Goal: Task Accomplishment & Management: Complete application form

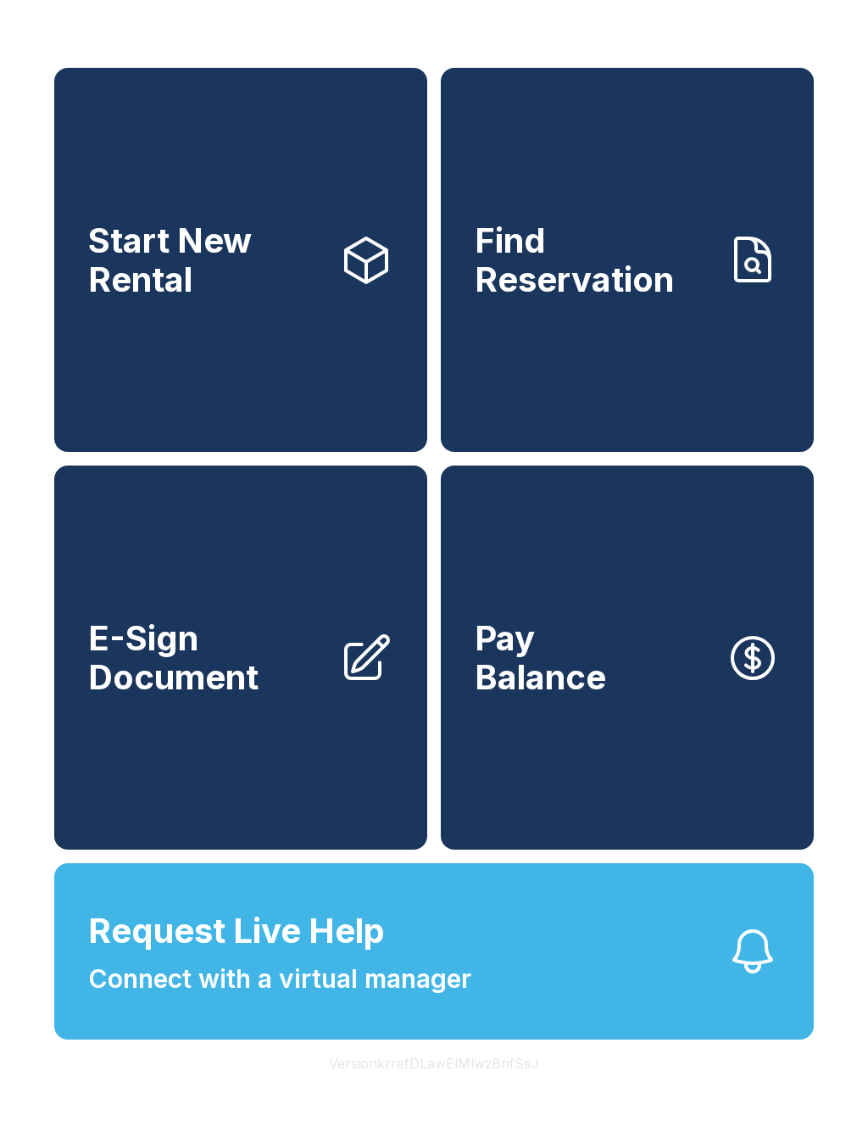
click at [588, 375] on link "Find Reservation" at bounding box center [627, 260] width 373 height 384
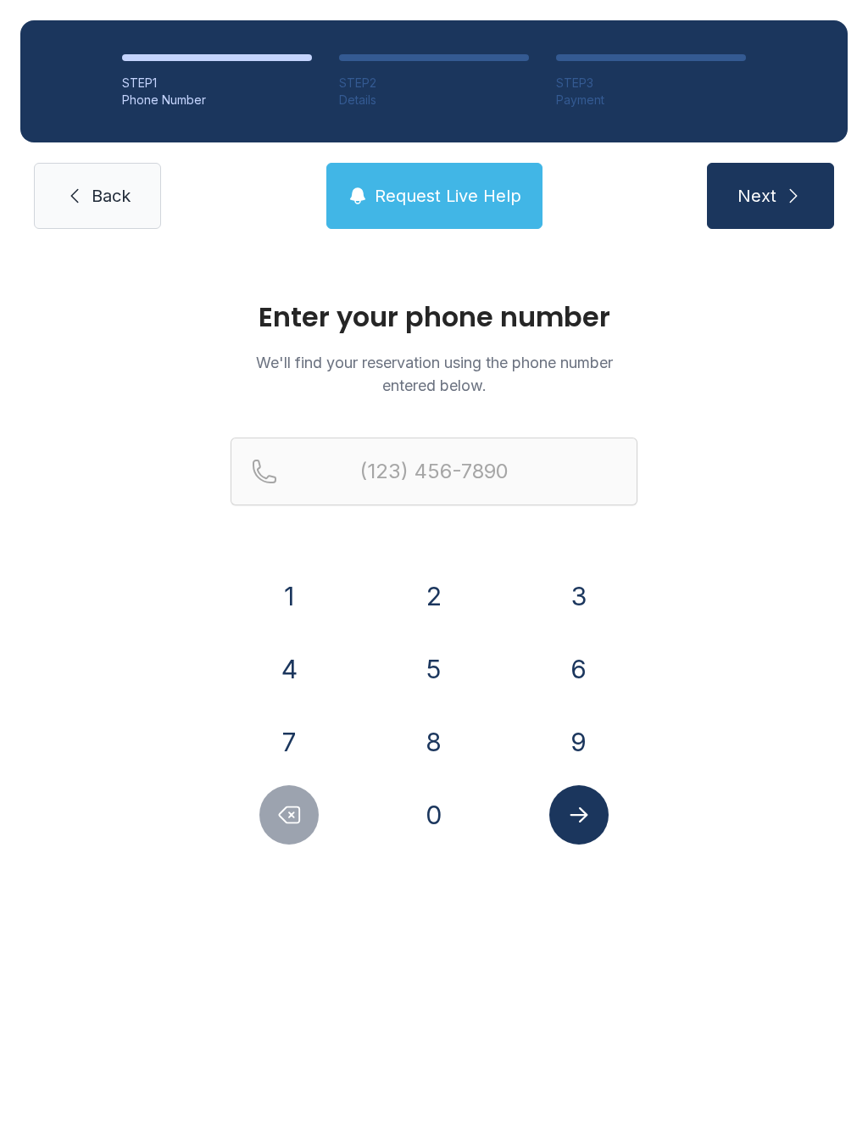
click at [585, 739] on button "9" at bounding box center [578, 741] width 59 height 59
click at [581, 602] on button "3" at bounding box center [578, 595] width 59 height 59
click at [290, 588] on button "1" at bounding box center [288, 595] width 59 height 59
click at [432, 597] on button "2" at bounding box center [433, 595] width 59 height 59
click at [583, 668] on button "6" at bounding box center [578, 668] width 59 height 59
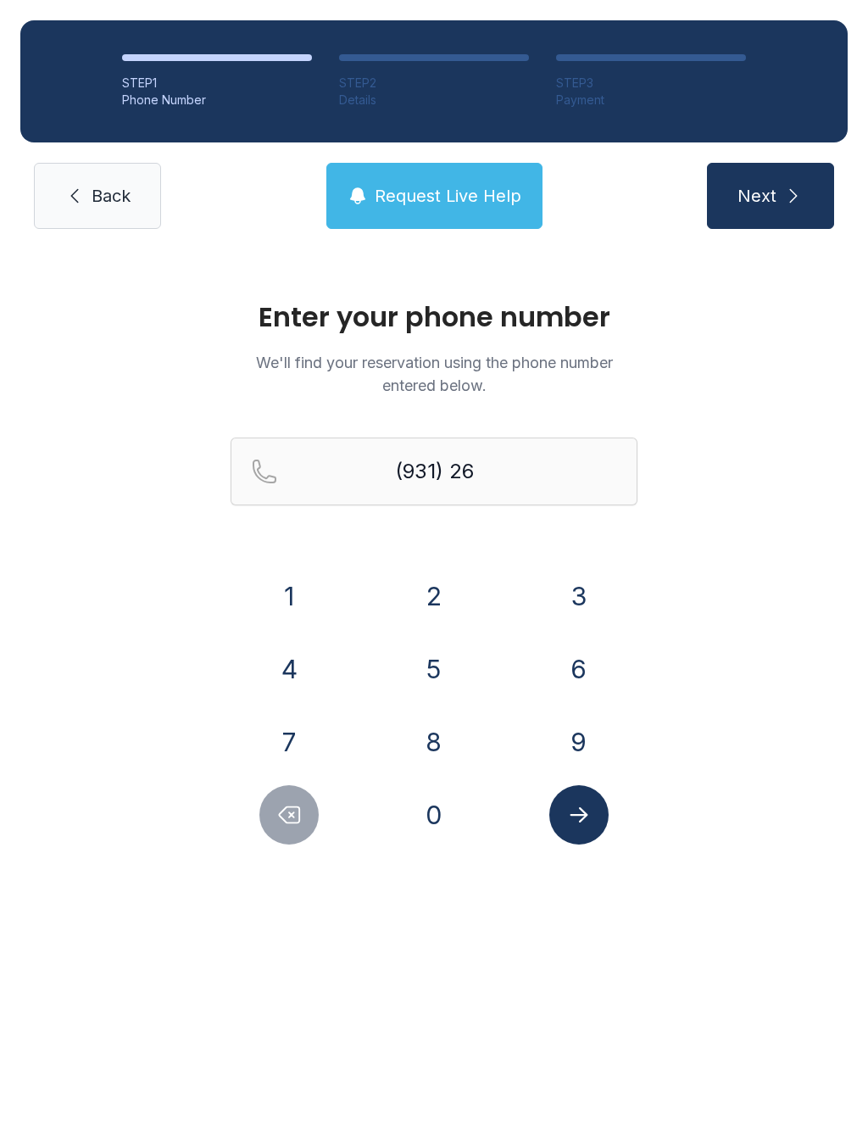
click at [440, 817] on button "0" at bounding box center [433, 814] width 59 height 59
click at [591, 676] on button "6" at bounding box center [578, 668] width 59 height 59
click at [445, 817] on button "0" at bounding box center [433, 814] width 59 height 59
click at [583, 667] on button "6" at bounding box center [578, 668] width 59 height 59
click at [444, 737] on button "8" at bounding box center [433, 741] width 59 height 59
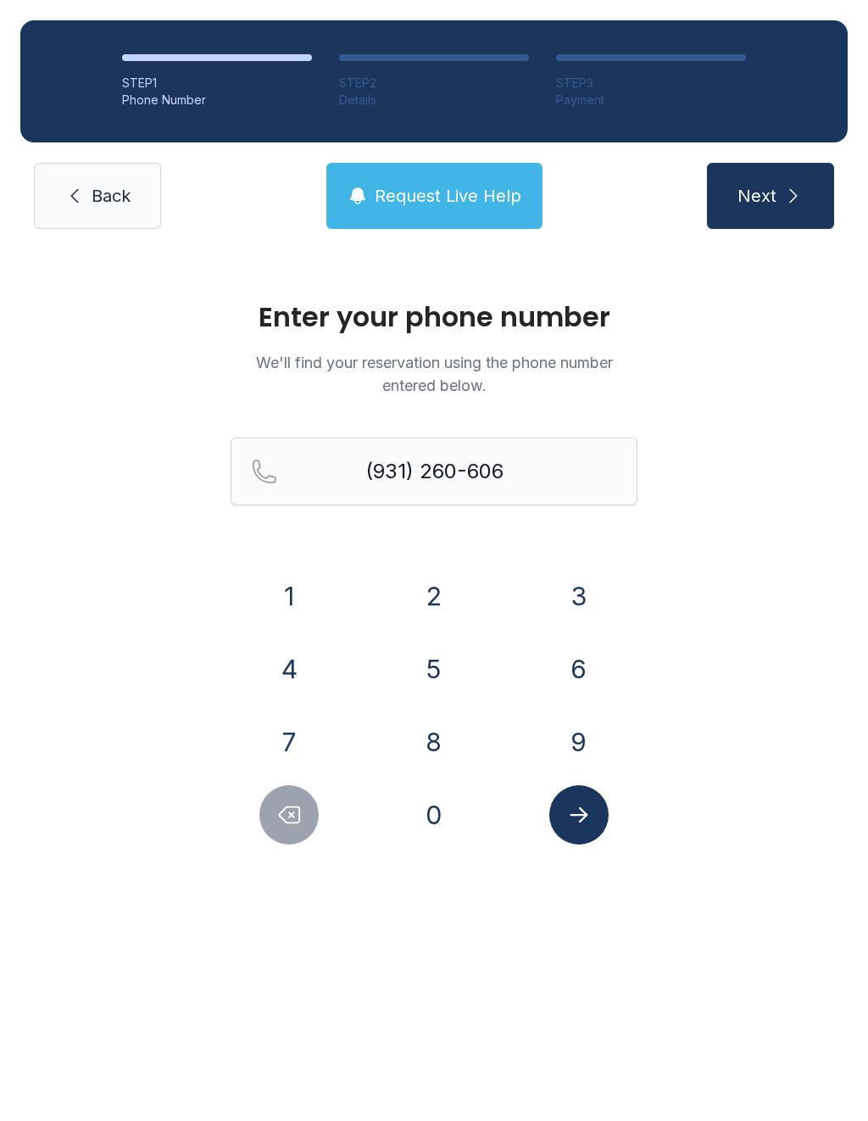
type input "[PHONE_NUMBER]"
click at [594, 816] on button "Submit lookup form" at bounding box center [578, 814] width 59 height 59
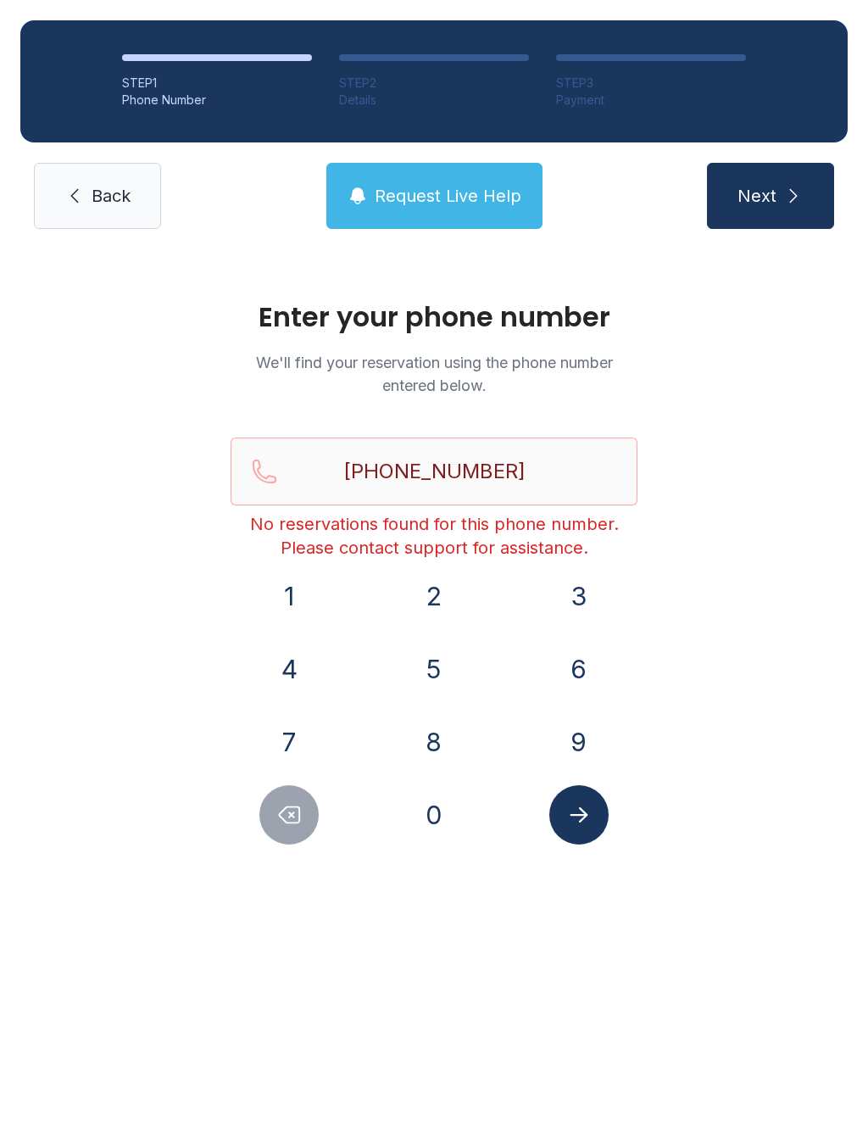
click at [462, 192] on span "Request Live Help" at bounding box center [448, 196] width 147 height 24
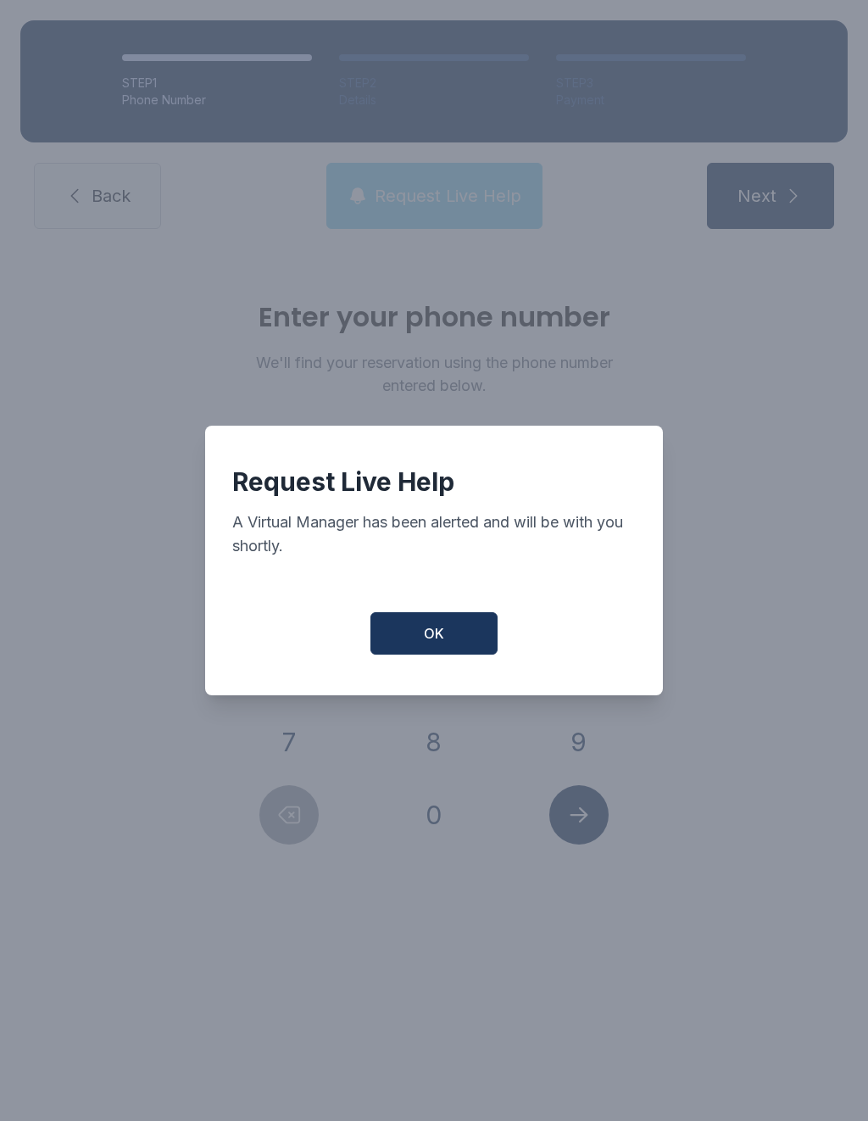
click at [436, 644] on span "OK" at bounding box center [434, 633] width 20 height 20
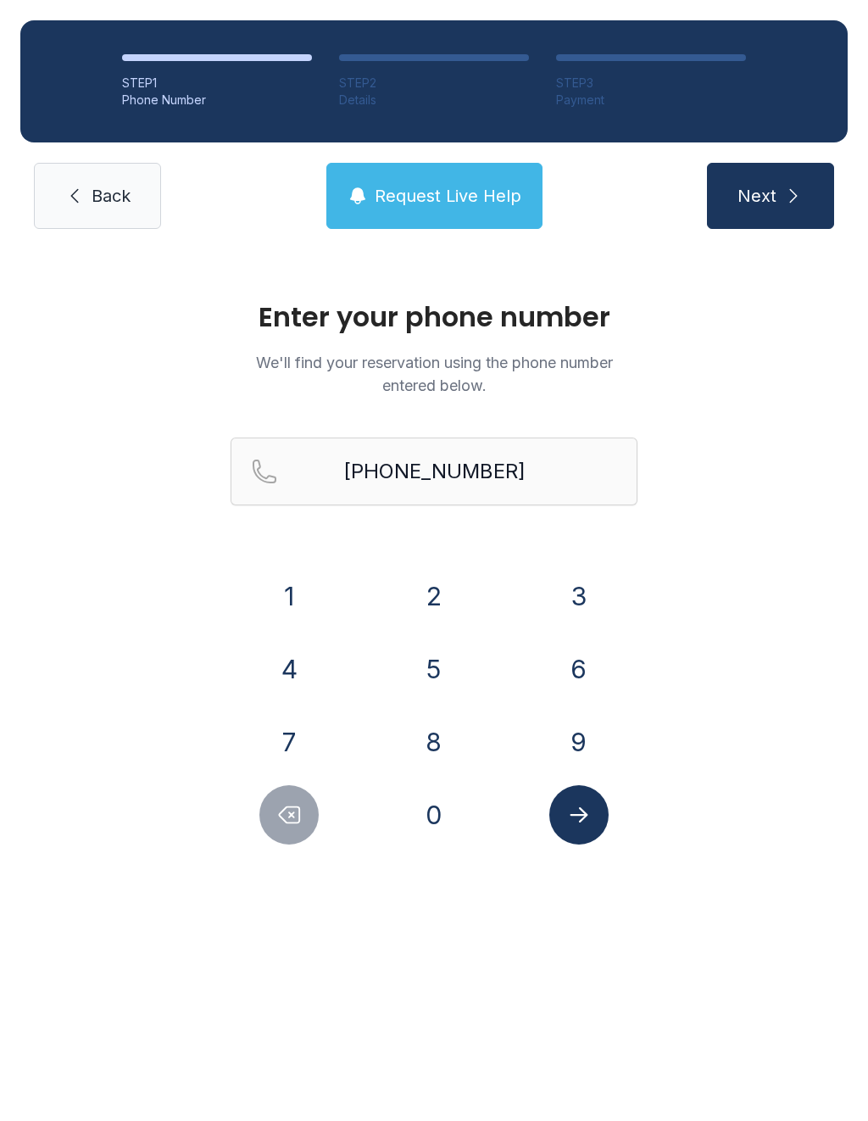
click at [773, 195] on span "Next" at bounding box center [757, 196] width 39 height 24
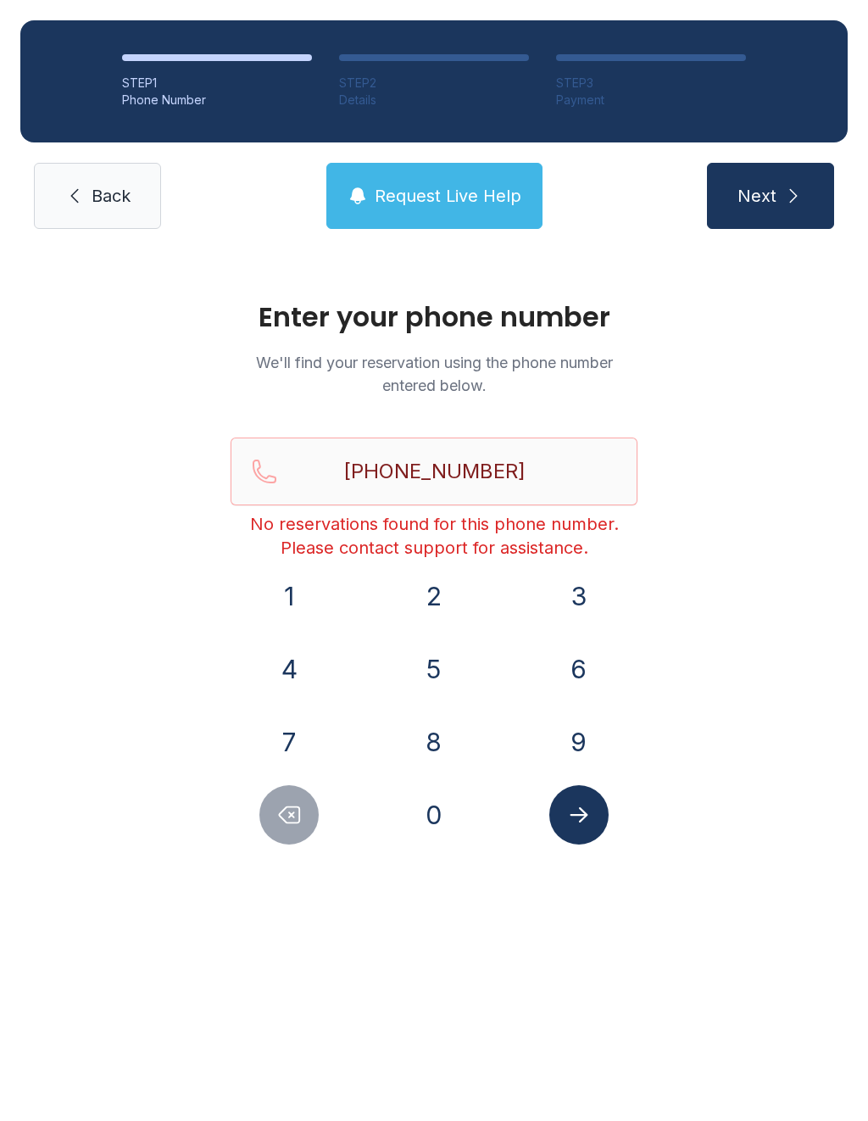
click at [134, 205] on link "Back" at bounding box center [97, 196] width 127 height 66
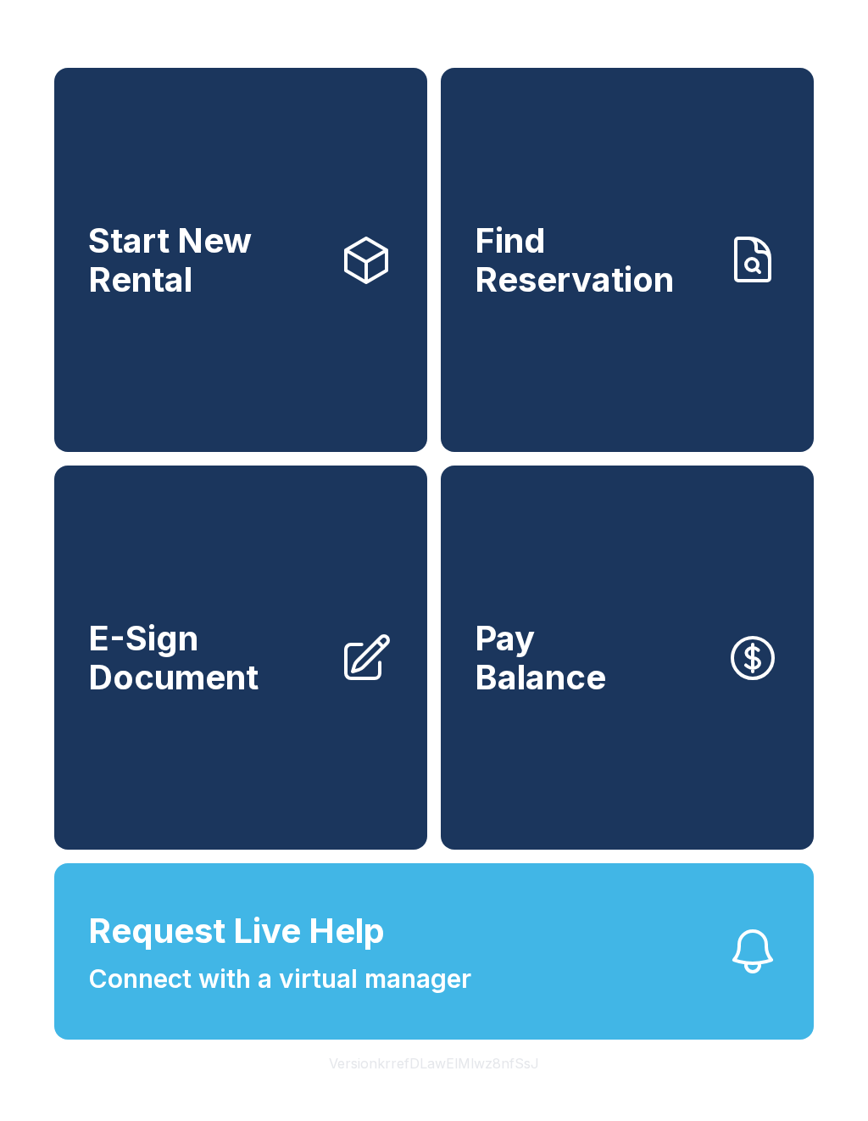
click at [310, 666] on span "E-Sign Document" at bounding box center [206, 657] width 237 height 77
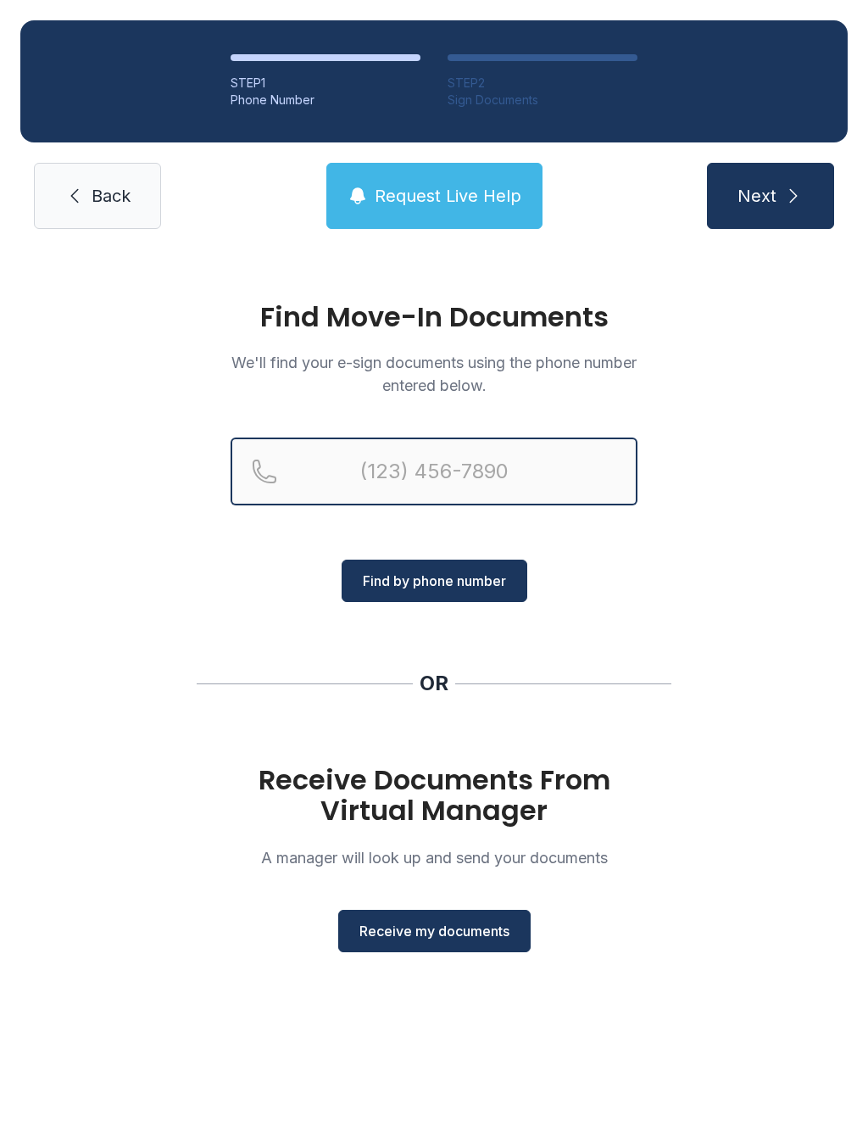
click at [324, 465] on input "Reservation phone number" at bounding box center [434, 472] width 407 height 68
type input "[PHONE_NUMBER]"
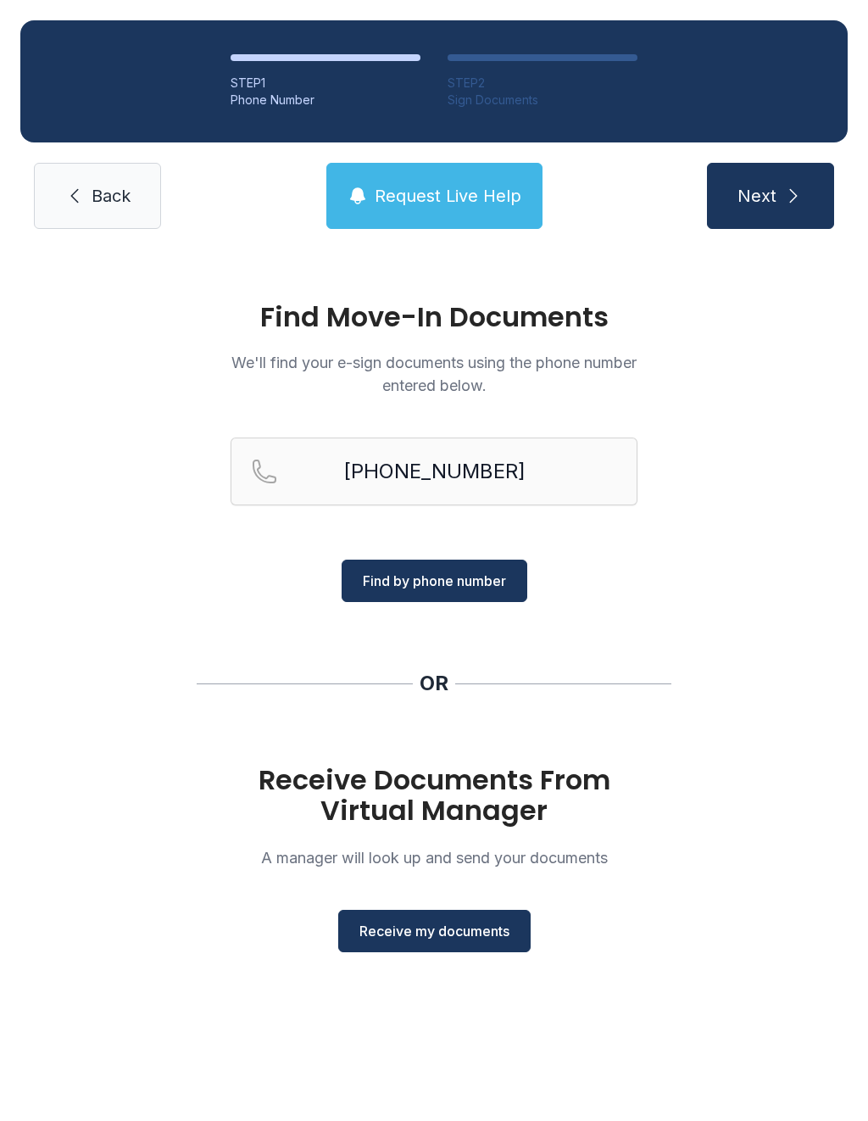
click at [471, 590] on span "Find by phone number" at bounding box center [434, 581] width 143 height 20
click at [473, 566] on button "Find by phone number" at bounding box center [435, 581] width 186 height 42
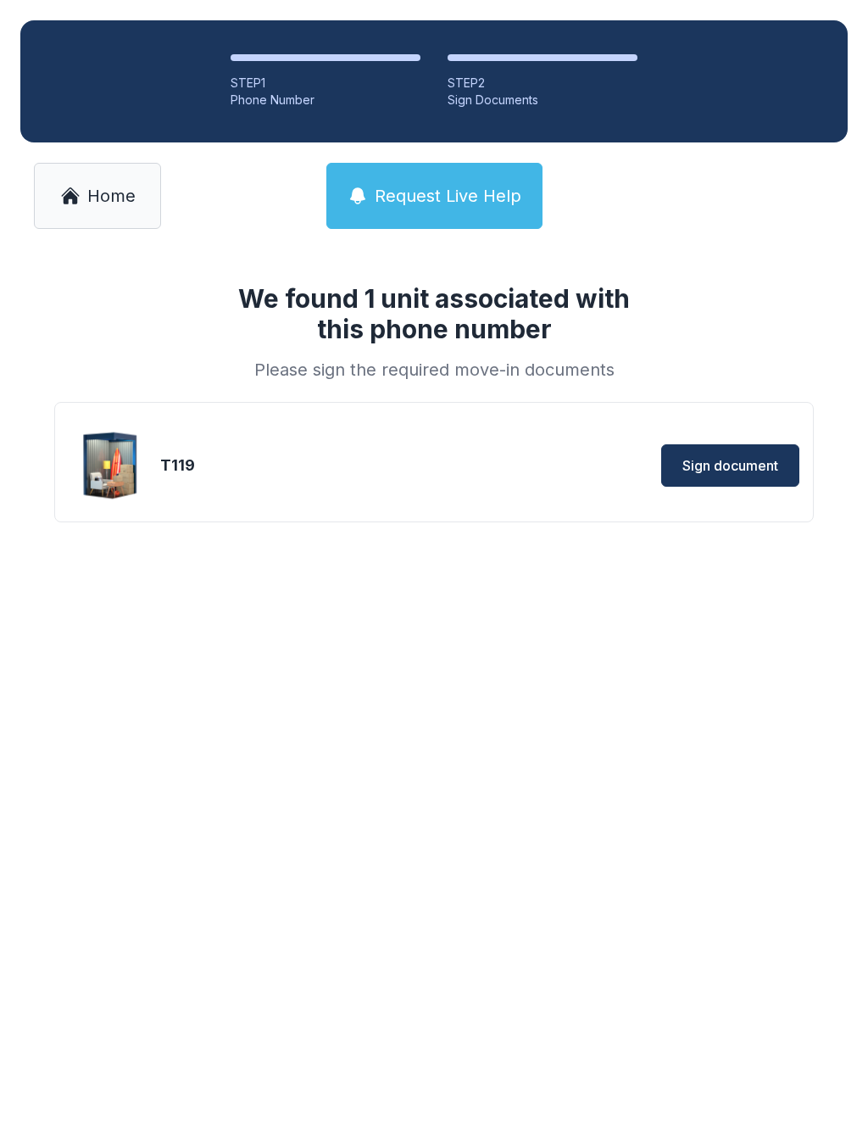
click at [754, 453] on button "Sign document" at bounding box center [730, 465] width 138 height 42
